Goal: Task Accomplishment & Management: Use online tool/utility

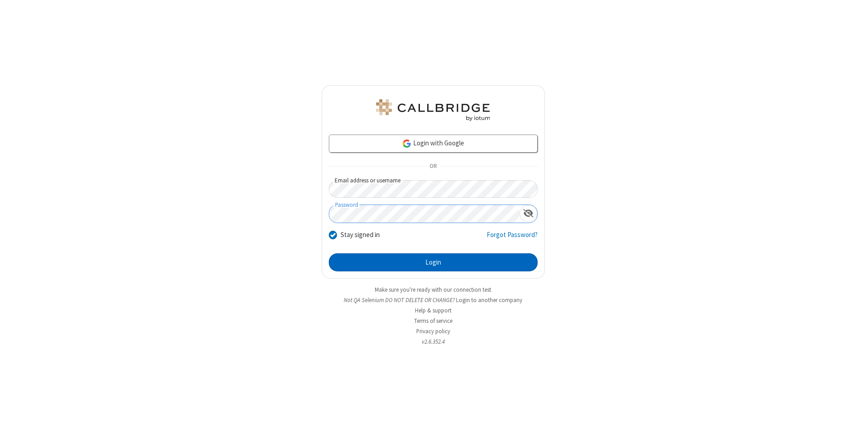
click at [433, 262] on button "Login" at bounding box center [433, 262] width 209 height 18
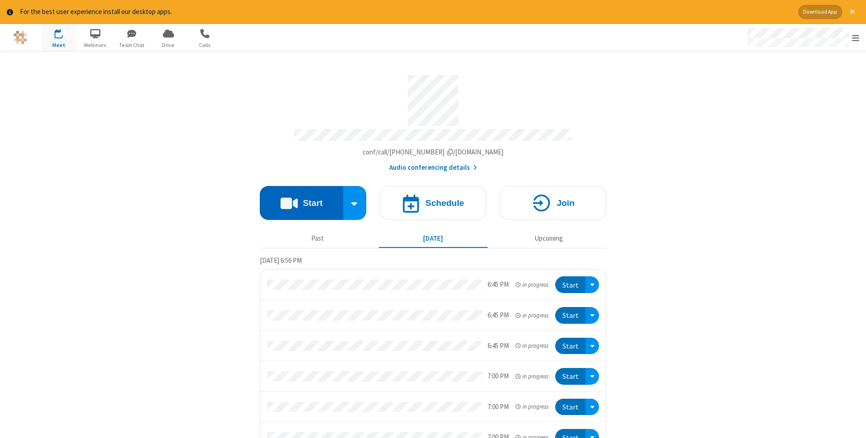
click at [301, 200] on button "Start" at bounding box center [301, 203] width 83 height 34
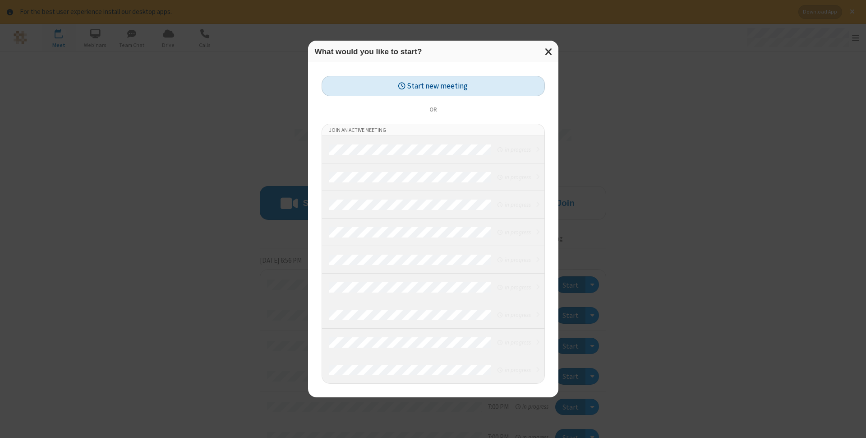
click at [433, 86] on button "Start new meeting" at bounding box center [433, 86] width 223 height 20
